Goal: Find specific page/section: Find specific page/section

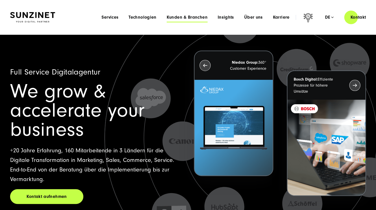
click at [188, 17] on span "Kunden & Branchen" at bounding box center [187, 17] width 41 height 5
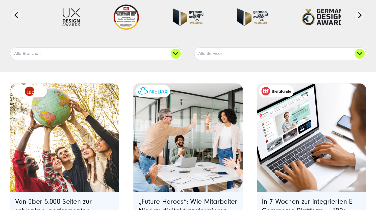
scroll to position [84, 0]
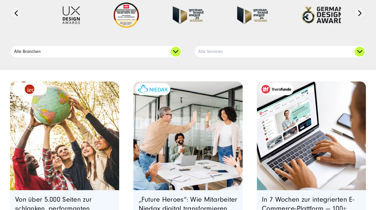
click at [174, 52] on link "Alle Branchen" at bounding box center [95, 52] width 171 height 12
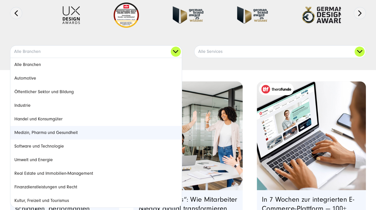
click at [76, 131] on link "Medizin, Pharma und Gesundheit" at bounding box center [95, 133] width 171 height 14
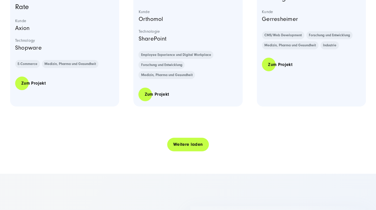
scroll to position [1071, 0]
click at [183, 150] on link "Weitere laden" at bounding box center [188, 144] width 42 height 14
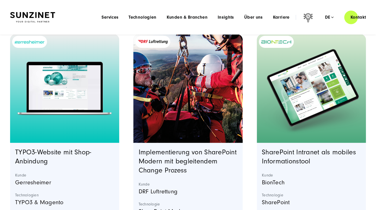
scroll to position [1150, 0]
